Goal: Task Accomplishment & Management: Complete application form

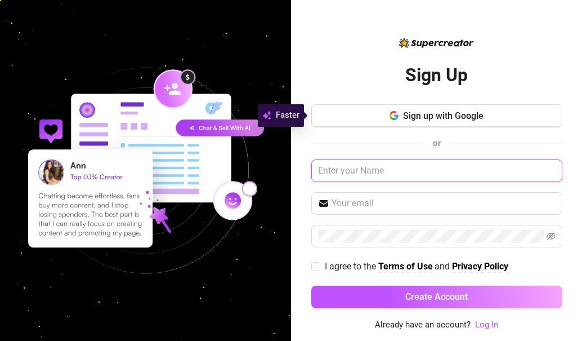
click at [413, 171] on input "text" at bounding box center [437, 170] width 251 height 23
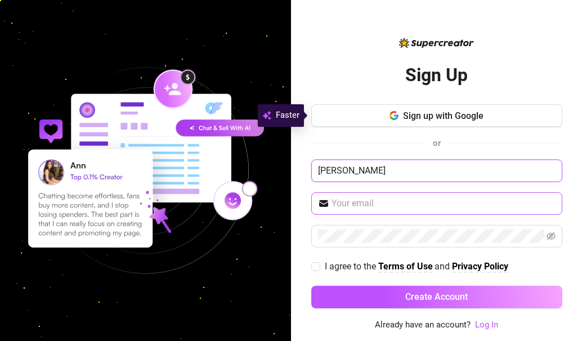
type input "[PERSON_NAME]"
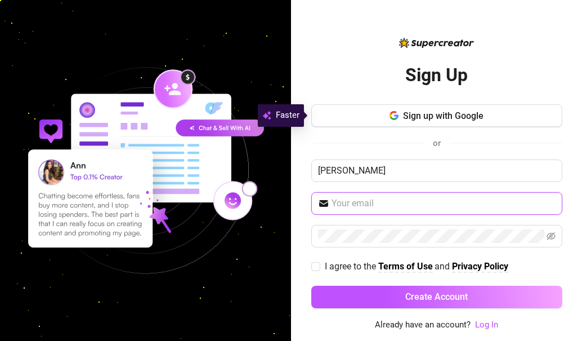
click at [419, 202] on input "text" at bounding box center [444, 204] width 224 height 14
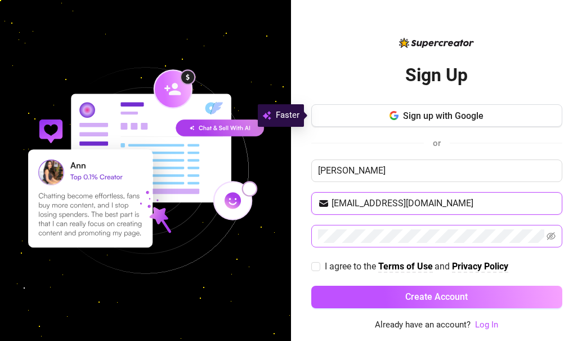
type input "[EMAIL_ADDRESS][DOMAIN_NAME]"
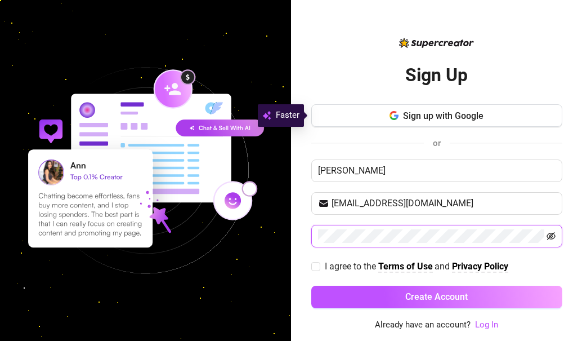
click at [549, 233] on icon "eye-invisible" at bounding box center [551, 236] width 9 height 8
click at [314, 271] on label "I agree to the Terms of Use and Privacy Policy" at bounding box center [413, 266] width 202 height 14
click at [314, 270] on input "I agree to the Terms of Use and Privacy Policy" at bounding box center [316, 266] width 8 height 8
checkbox input "true"
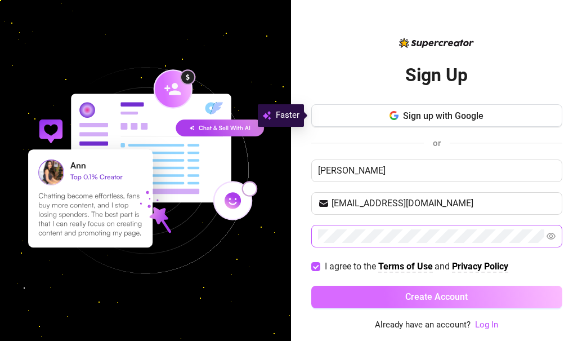
click at [380, 297] on button "Create Account" at bounding box center [437, 297] width 251 height 23
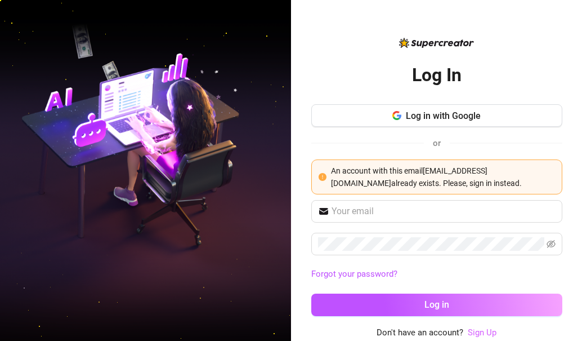
click at [478, 330] on link "Sign Up" at bounding box center [482, 332] width 29 height 10
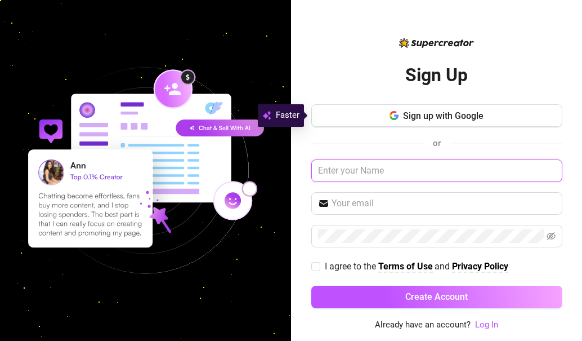
click at [450, 170] on input "text" at bounding box center [437, 170] width 251 height 23
type input "[PERSON_NAME]"
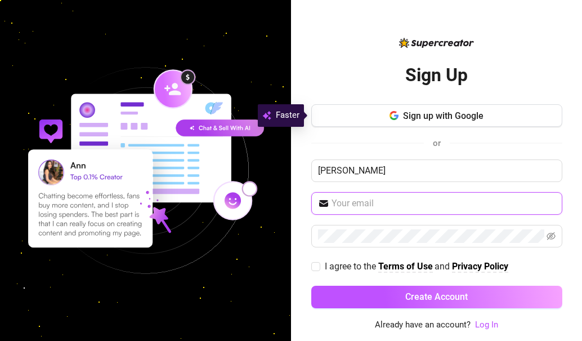
click at [422, 202] on input "text" at bounding box center [444, 204] width 224 height 14
type input "[EMAIL_ADDRESS][DOMAIN_NAME]"
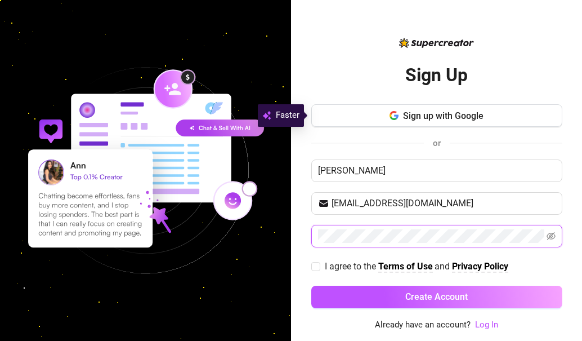
click at [433, 239] on span at bounding box center [437, 236] width 251 height 23
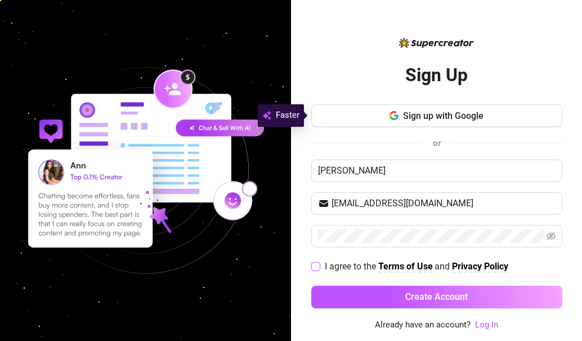
click at [319, 269] on input "I agree to the Terms of Use and Privacy Policy" at bounding box center [316, 266] width 8 height 8
checkbox input "true"
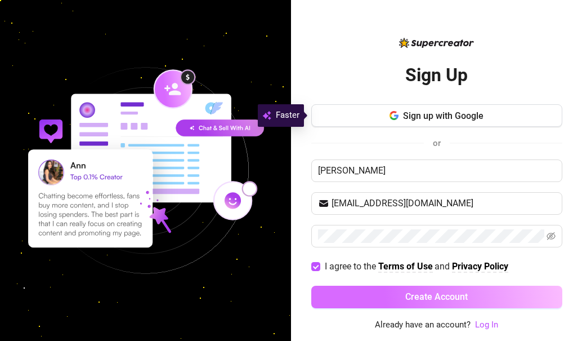
click at [403, 293] on button "Create Account" at bounding box center [437, 297] width 251 height 23
